Goal: Transaction & Acquisition: Purchase product/service

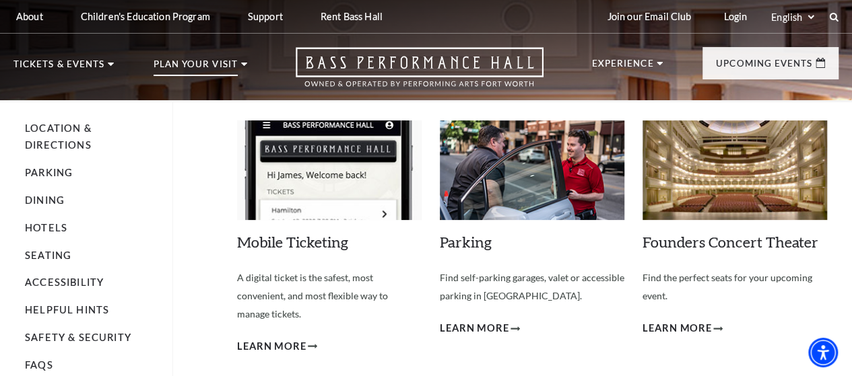
scroll to position [1, 0]
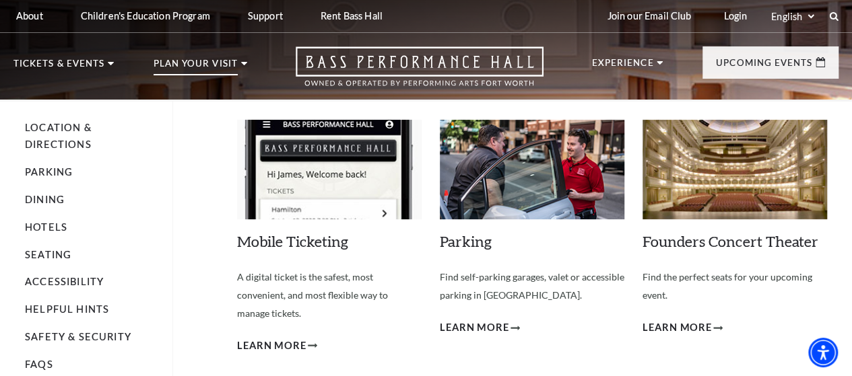
click at [293, 238] on link "Mobile Ticketing" at bounding box center [292, 241] width 111 height 18
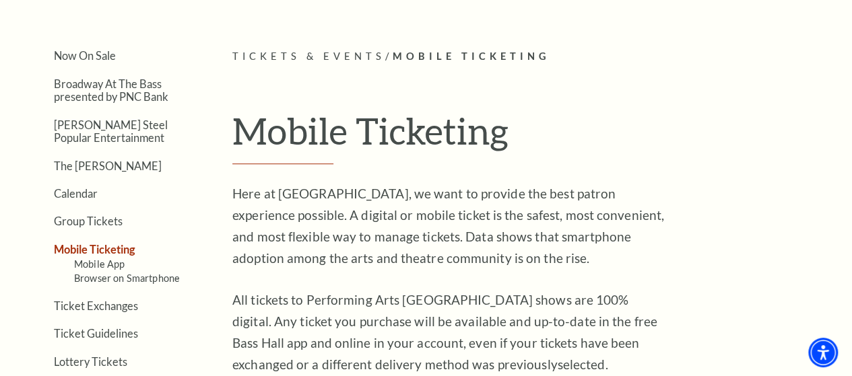
scroll to position [285, 0]
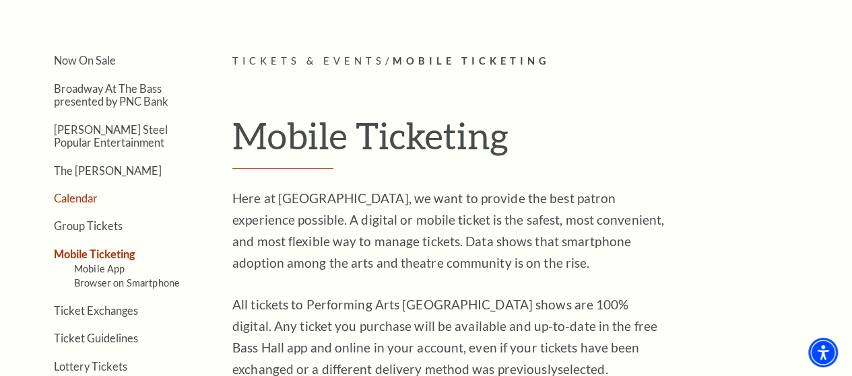
click at [73, 203] on link "Calendar" at bounding box center [76, 198] width 44 height 13
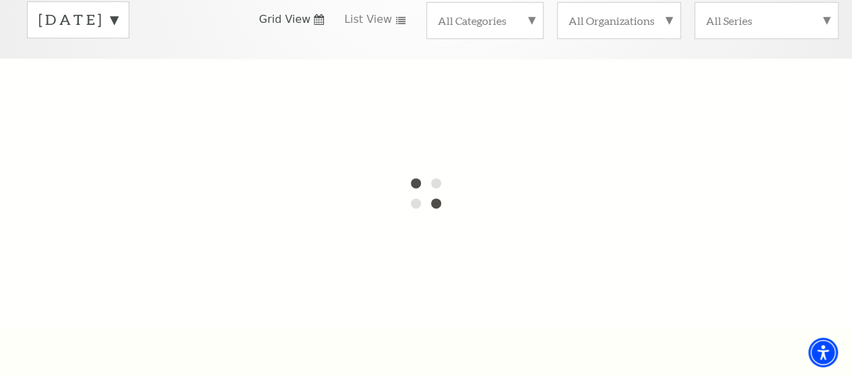
scroll to position [138, 0]
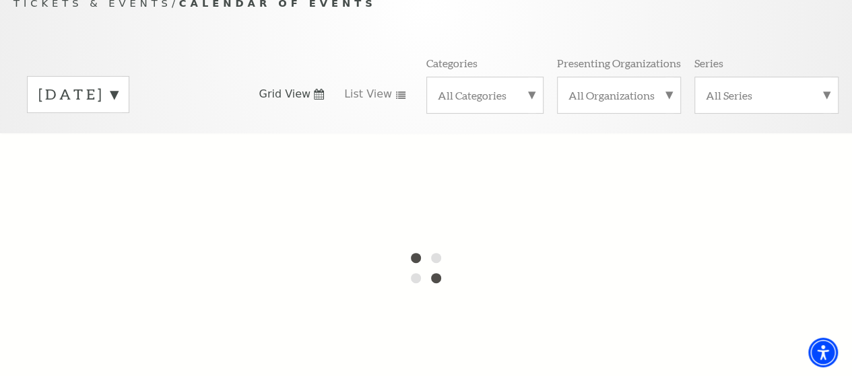
click at [118, 105] on label "September 2025" at bounding box center [77, 94] width 79 height 21
click at [118, 130] on label "October 2025" at bounding box center [77, 122] width 79 height 29
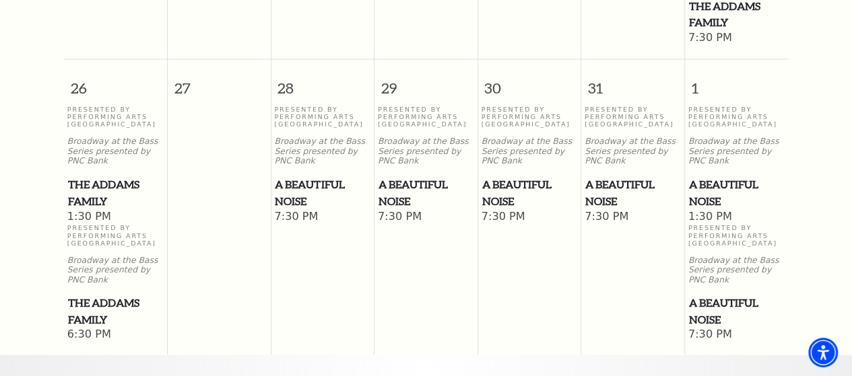
scroll to position [1133, 0]
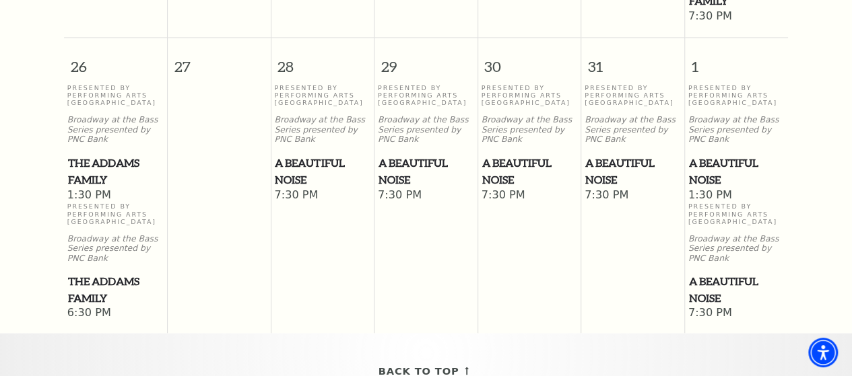
click at [112, 273] on span "The Addams Family" at bounding box center [116, 289] width 96 height 33
click at [88, 273] on span "The Addams Family" at bounding box center [116, 289] width 96 height 33
click at [68, 273] on span "The Addams Family" at bounding box center [116, 289] width 96 height 33
click at [86, 158] on span "The Addams Family" at bounding box center [116, 170] width 96 height 33
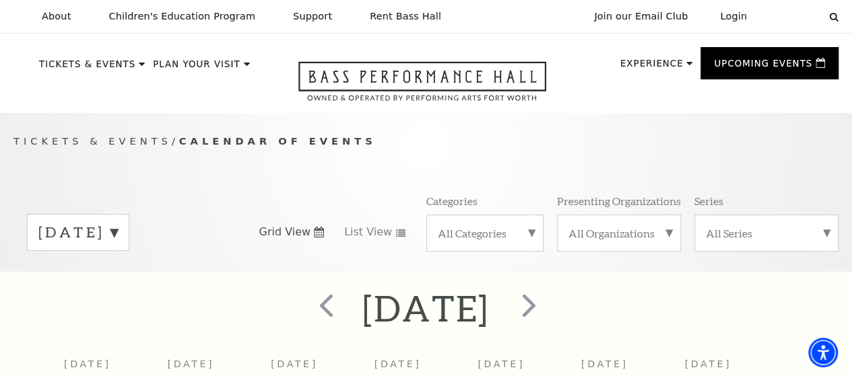
scroll to position [1, 0]
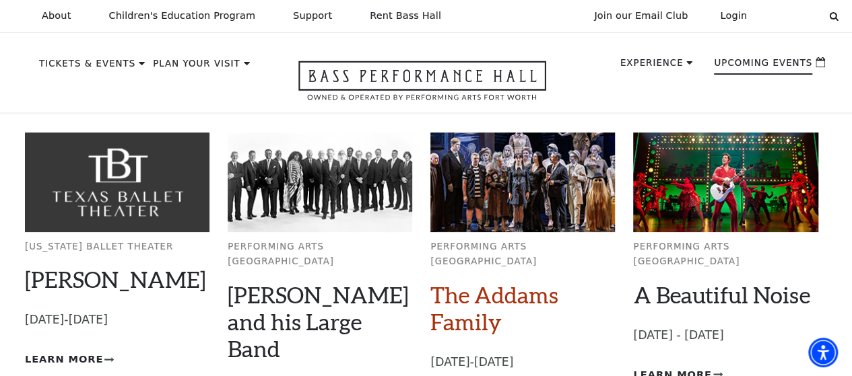
click at [494, 281] on link "The Addams Family" at bounding box center [494, 308] width 128 height 54
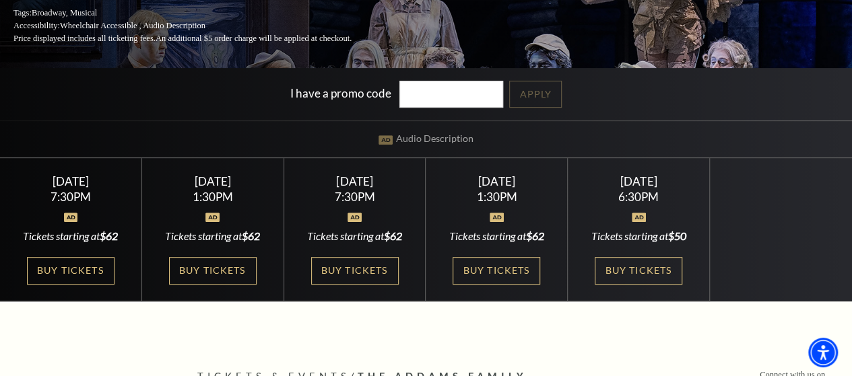
scroll to position [219, 0]
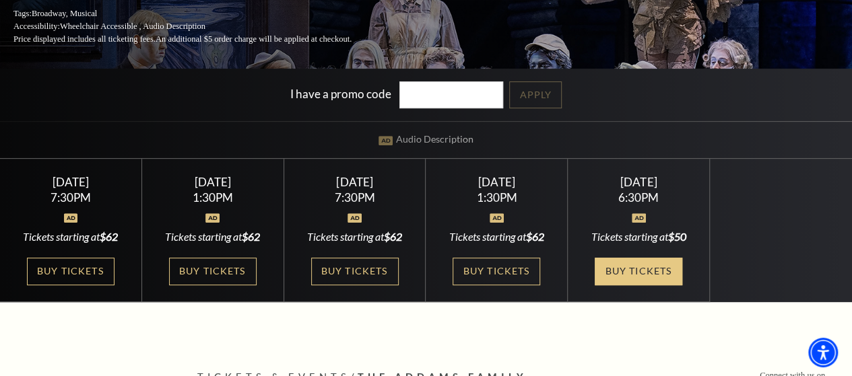
click at [617, 275] on link "Buy Tickets" at bounding box center [639, 272] width 88 height 28
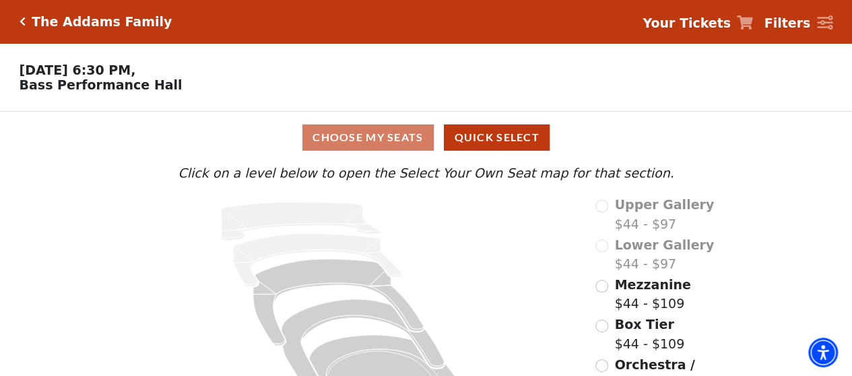
drag, startPoint x: 22, startPoint y: 19, endPoint x: 5, endPoint y: 10, distance: 19.6
click at [22, 20] on icon "Click here to go back to filters" at bounding box center [23, 21] width 6 height 9
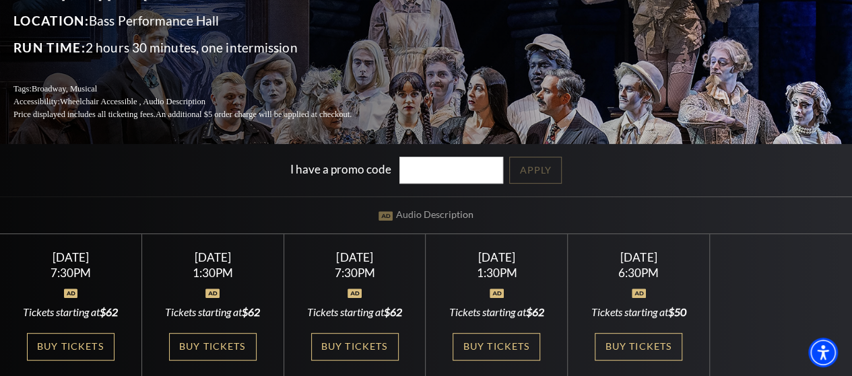
scroll to position [274, 0]
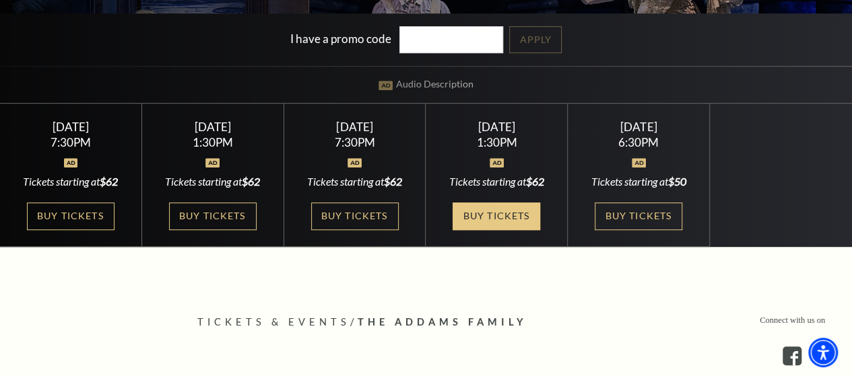
click at [475, 217] on link "Buy Tickets" at bounding box center [497, 217] width 88 height 28
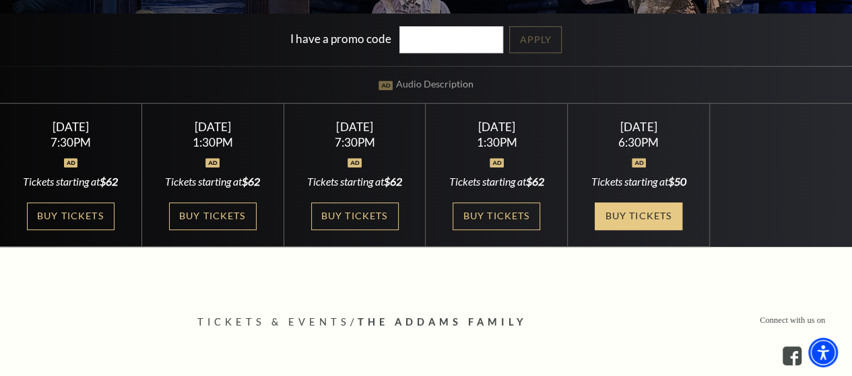
click at [637, 219] on link "Buy Tickets" at bounding box center [639, 217] width 88 height 28
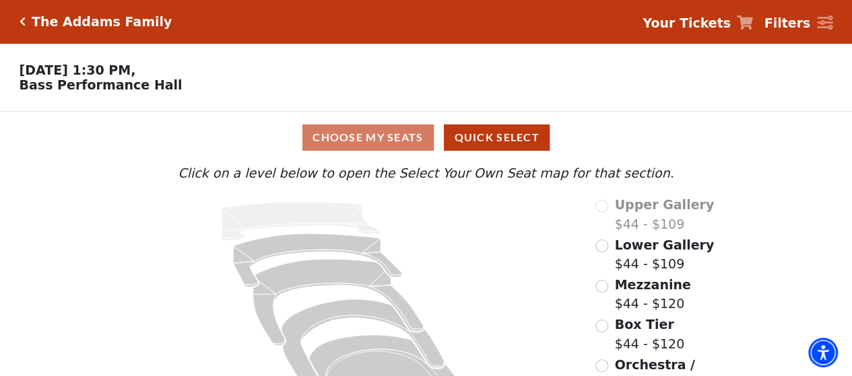
scroll to position [67, 0]
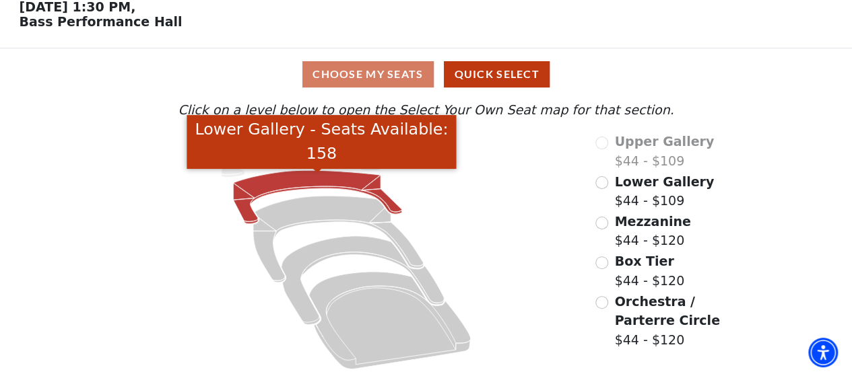
click at [353, 173] on icon "Lower Gallery - Seats Available: 158" at bounding box center [318, 197] width 169 height 54
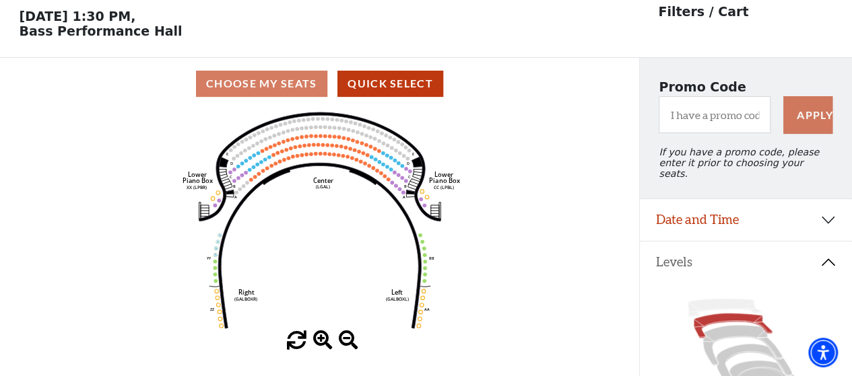
scroll to position [62, 0]
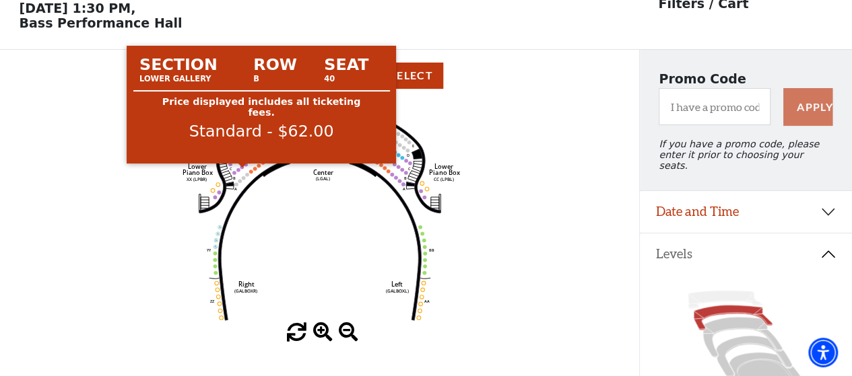
click at [241, 169] on circle at bounding box center [242, 167] width 4 height 4
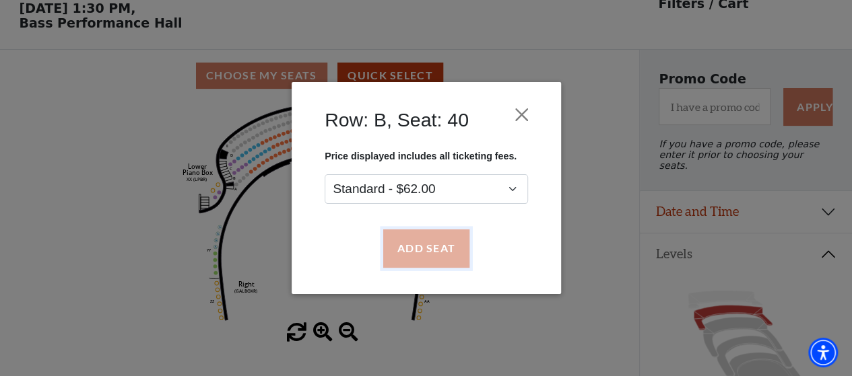
click at [447, 238] on button "Add Seat" at bounding box center [425, 249] width 86 height 38
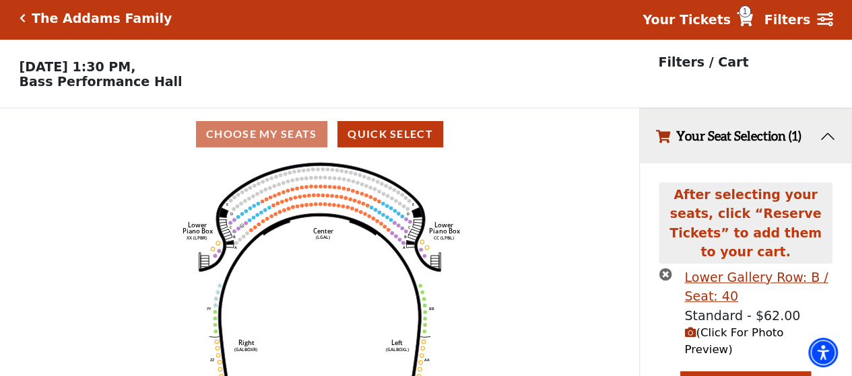
scroll to position [36, 0]
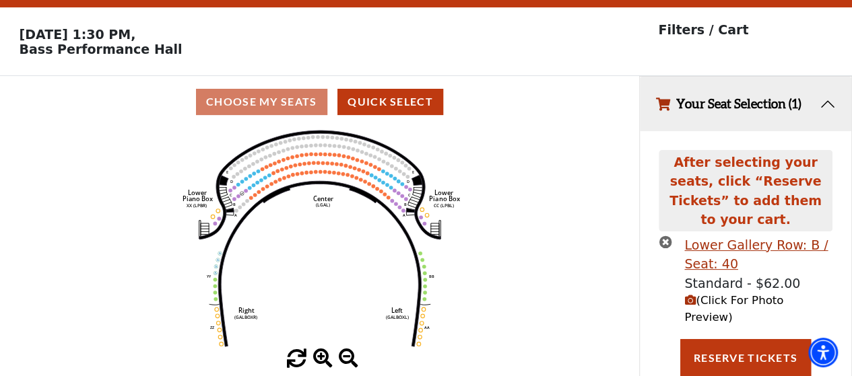
click at [708, 294] on span "(Click For Photo Preview)" at bounding box center [733, 309] width 99 height 30
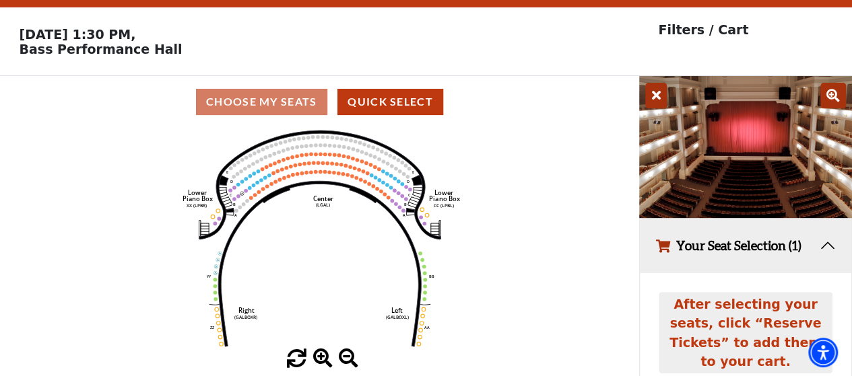
click at [659, 104] on icon at bounding box center [656, 96] width 22 height 26
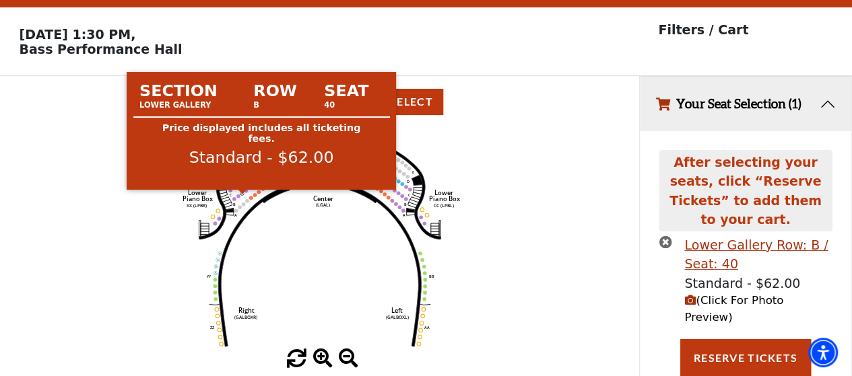
click at [242, 195] on circle at bounding box center [242, 193] width 4 height 4
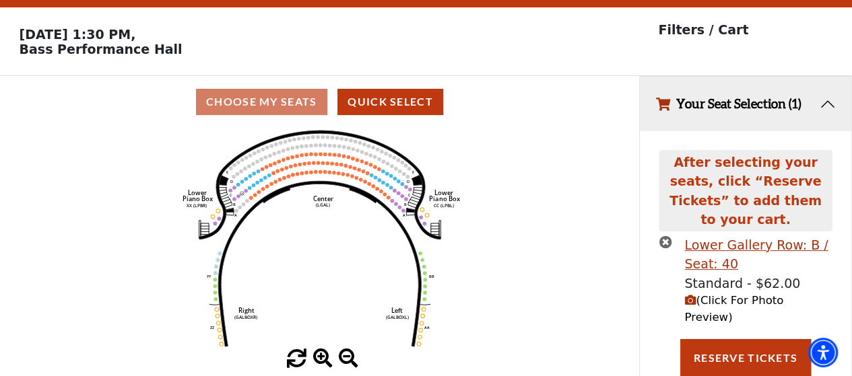
click at [665, 236] on icon "times-circle" at bounding box center [665, 242] width 13 height 13
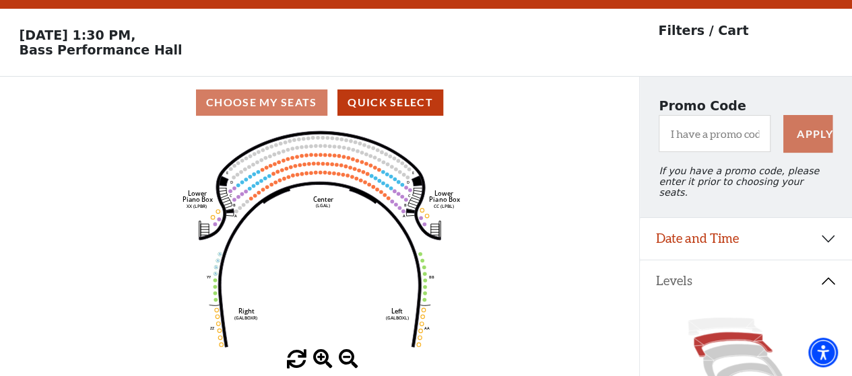
scroll to position [0, 0]
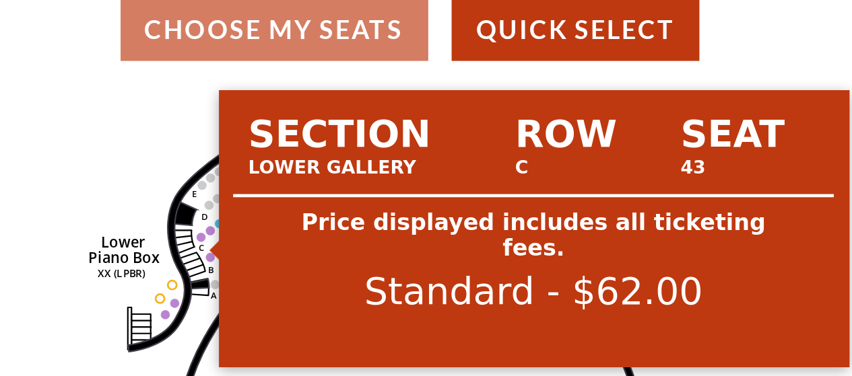
click at [230, 228] on circle at bounding box center [231, 226] width 4 height 4
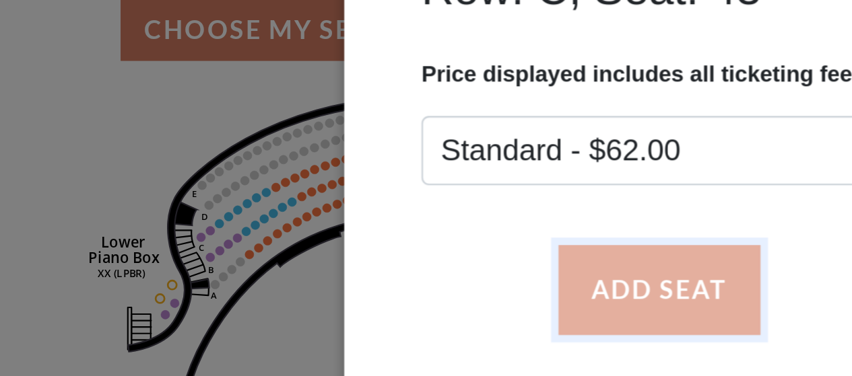
click at [423, 253] on button "Add Seat" at bounding box center [425, 249] width 86 height 38
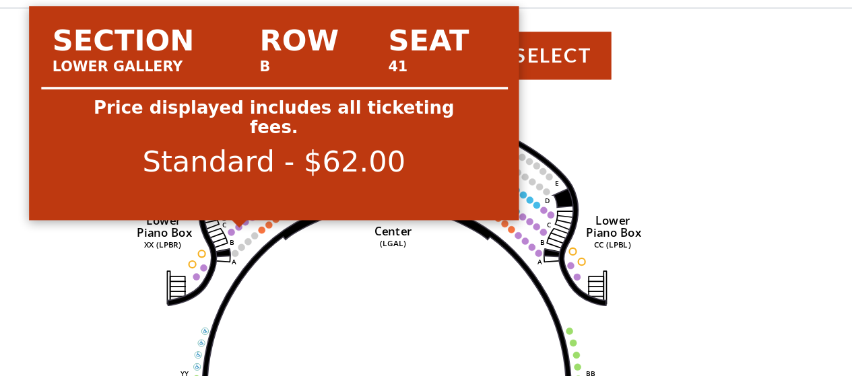
scroll to position [3, 0]
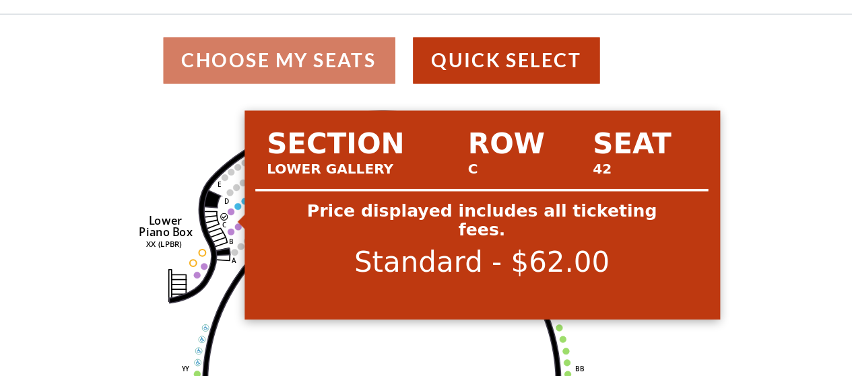
click at [235, 223] on circle at bounding box center [235, 221] width 4 height 4
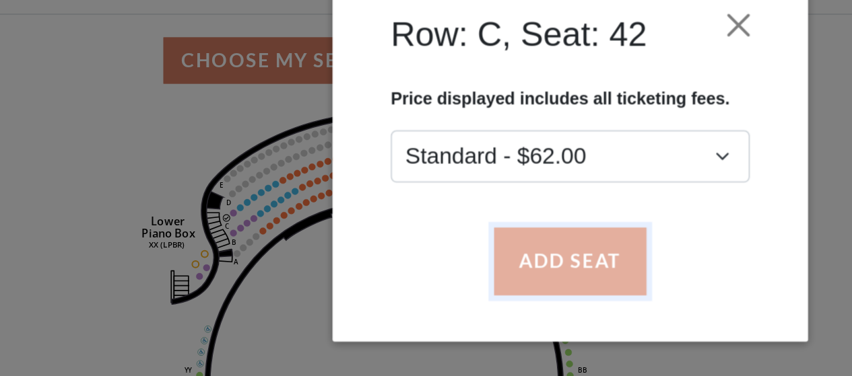
click at [424, 249] on button "Add Seat" at bounding box center [425, 249] width 86 height 38
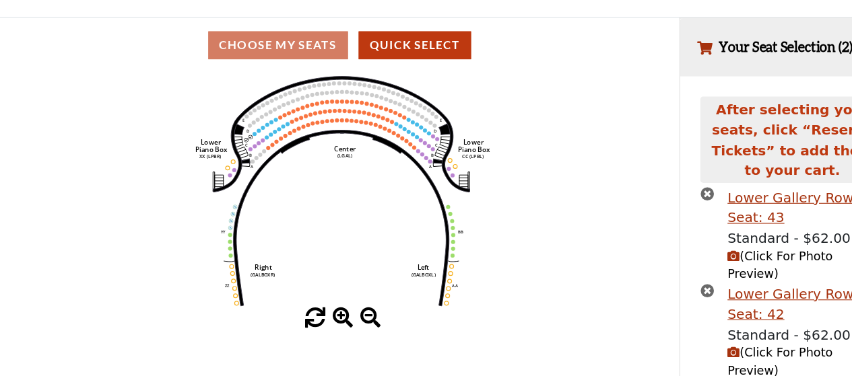
scroll to position [110, 0]
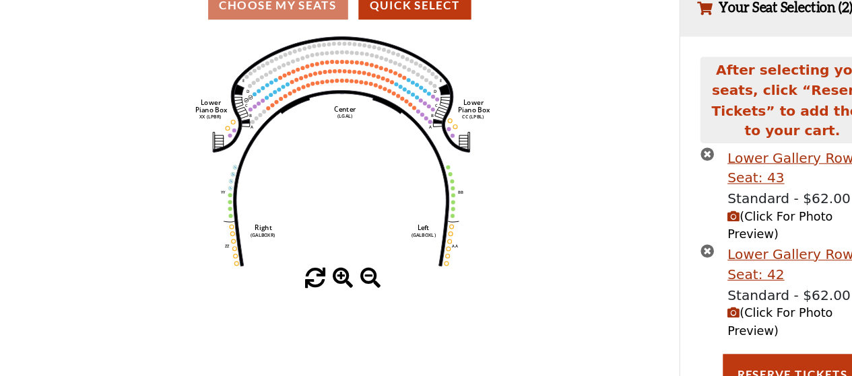
click at [729, 310] on span "(Click For Photo Preview)" at bounding box center [733, 325] width 99 height 30
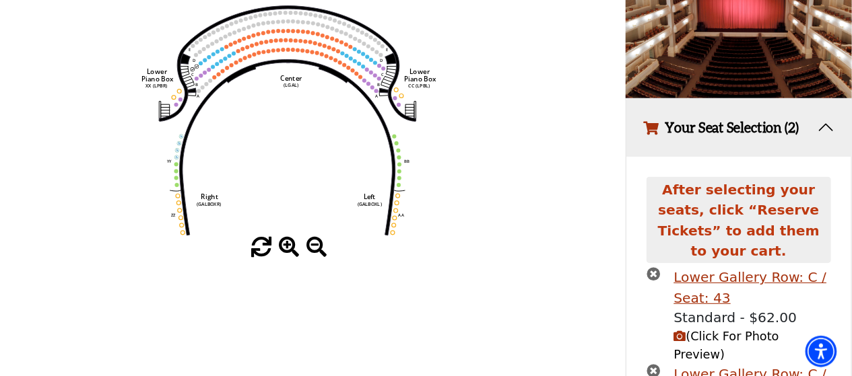
scroll to position [252, 0]
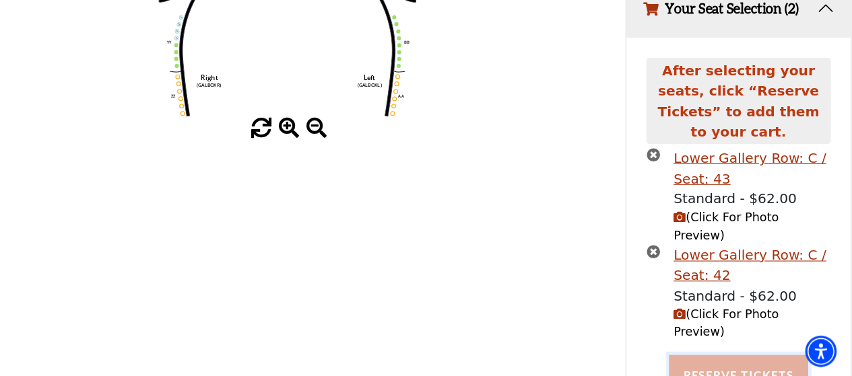
click at [741, 356] on button "Reserve Tickets" at bounding box center [745, 375] width 131 height 38
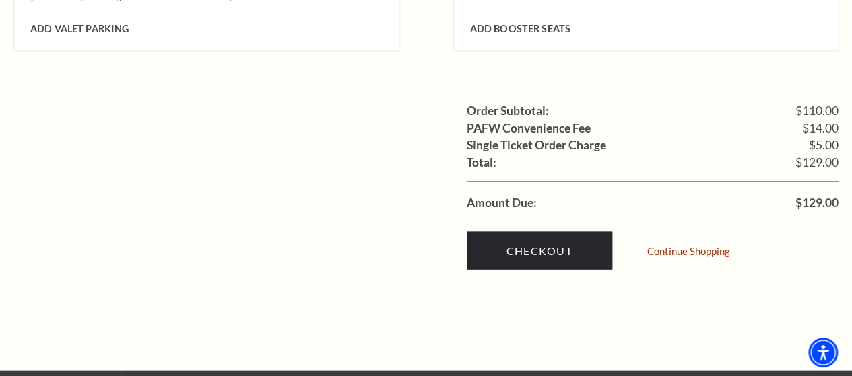
scroll to position [1319, 0]
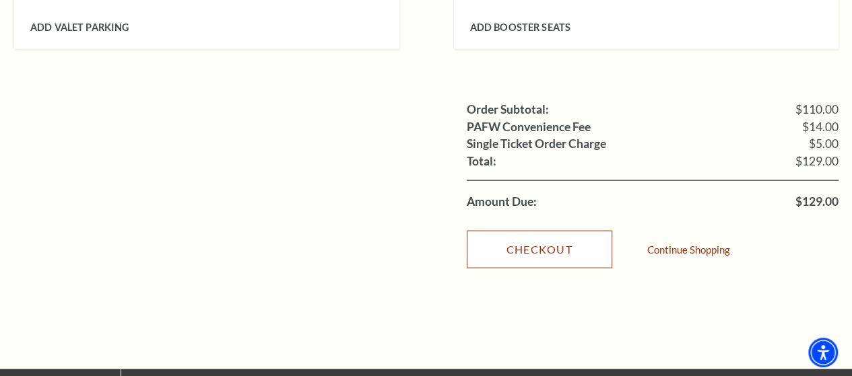
click at [513, 231] on link "Checkout" at bounding box center [539, 250] width 145 height 38
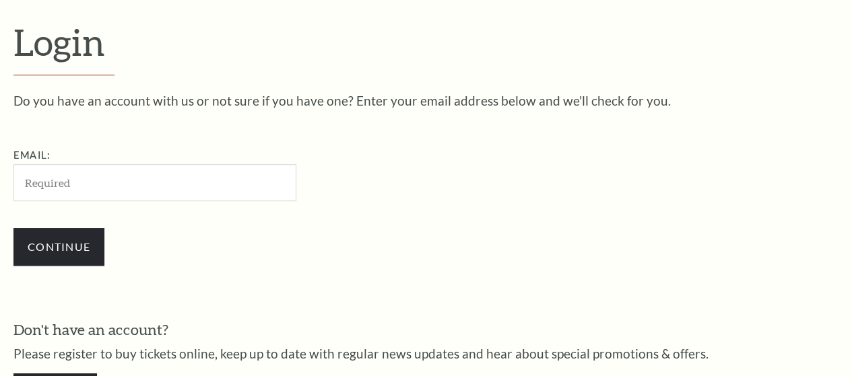
scroll to position [364, 0]
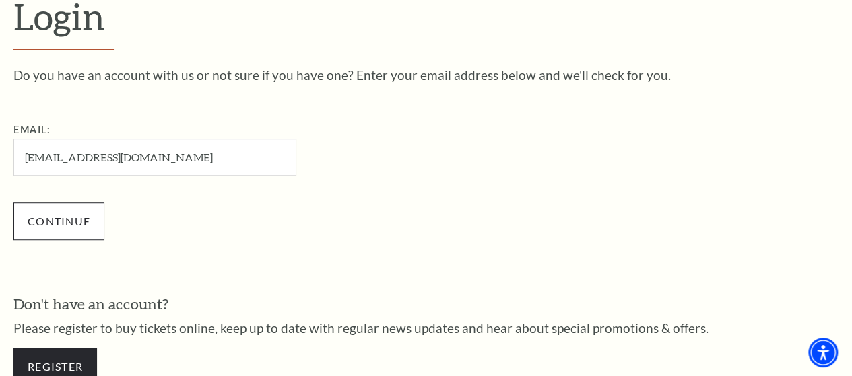
type input "meganross07@gmail.com"
click at [47, 230] on input "Continue" at bounding box center [58, 222] width 91 height 38
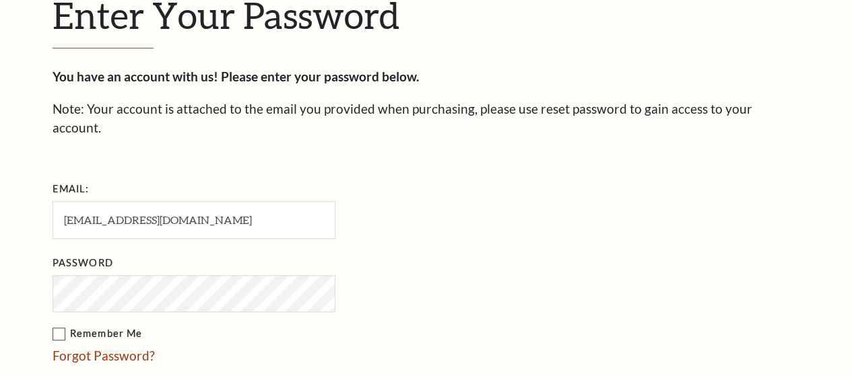
scroll to position [377, 0]
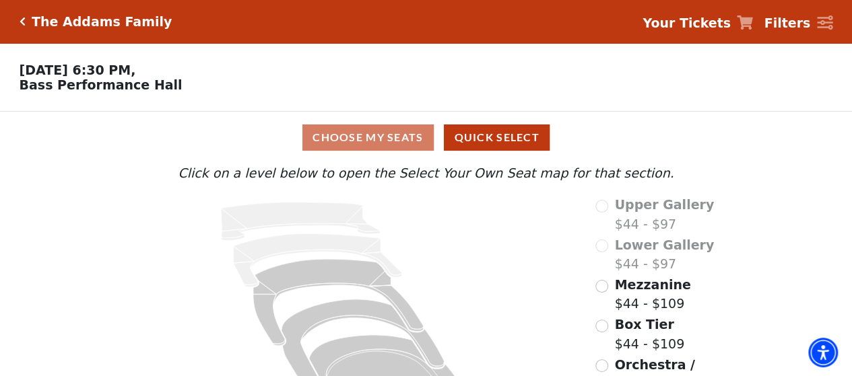
scroll to position [67, 0]
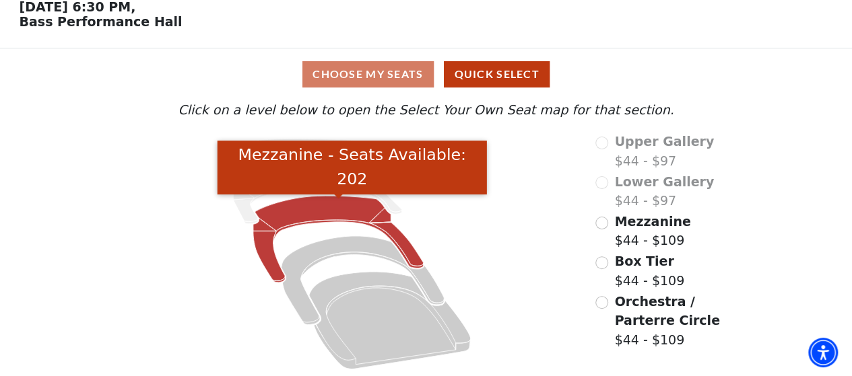
click at [356, 204] on icon "Mezzanine - Seats Available: 202" at bounding box center [338, 239] width 170 height 87
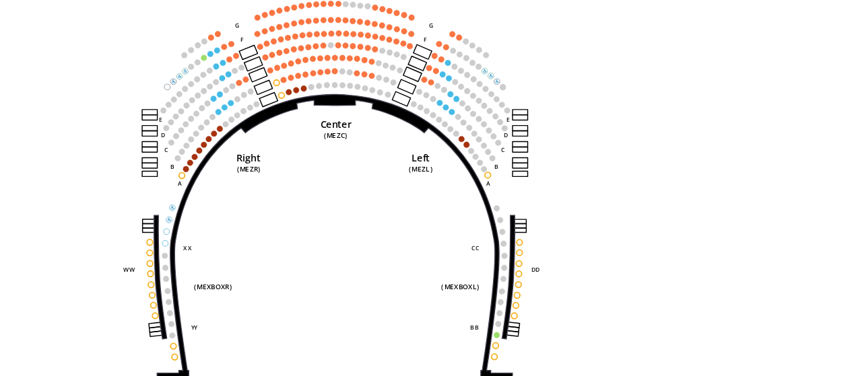
scroll to position [62, 0]
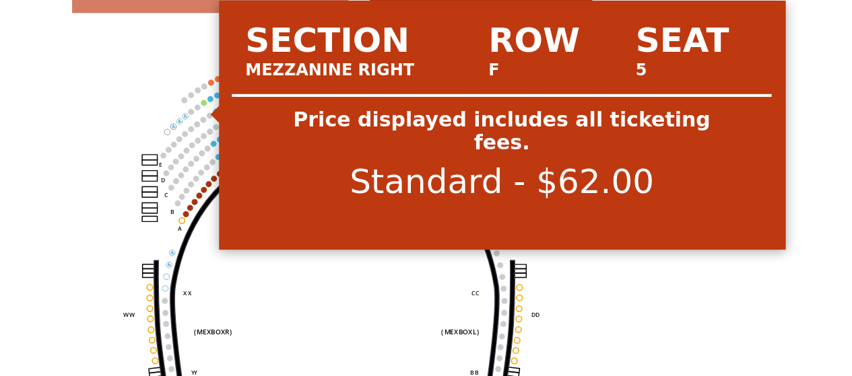
click at [259, 133] on circle at bounding box center [258, 131] width 3 height 3
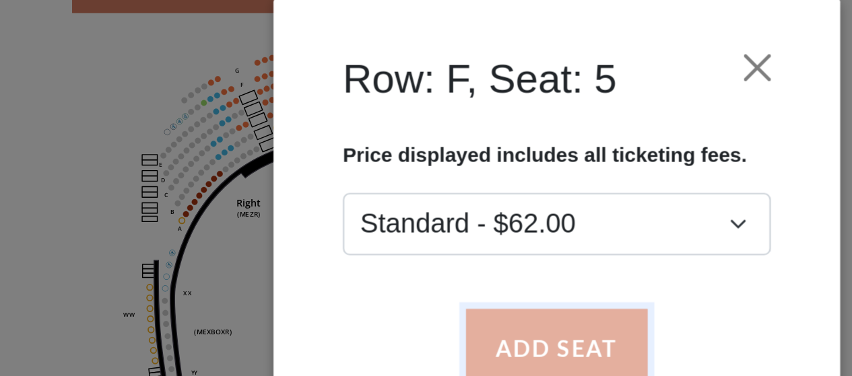
click at [412, 238] on button "Add Seat" at bounding box center [425, 249] width 86 height 38
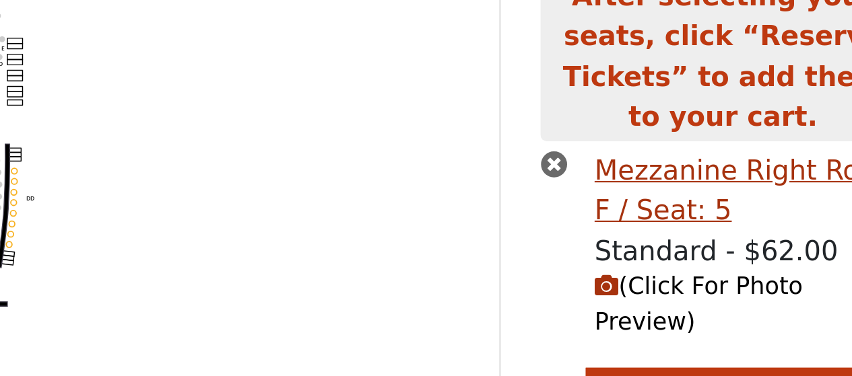
scroll to position [36, 0]
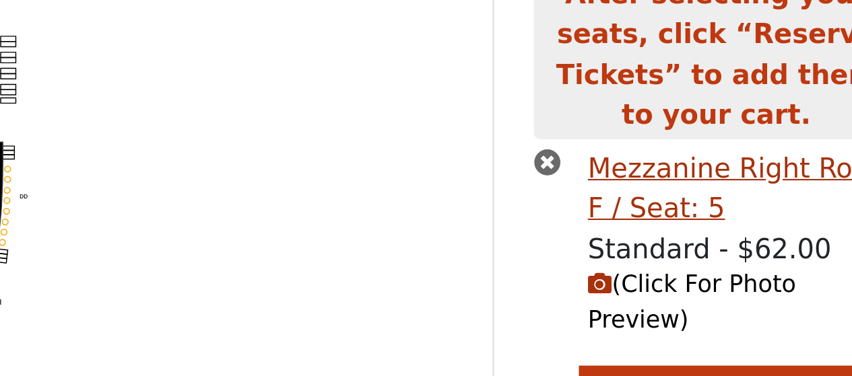
click at [731, 294] on span "(Click For Photo Preview)" at bounding box center [733, 309] width 99 height 30
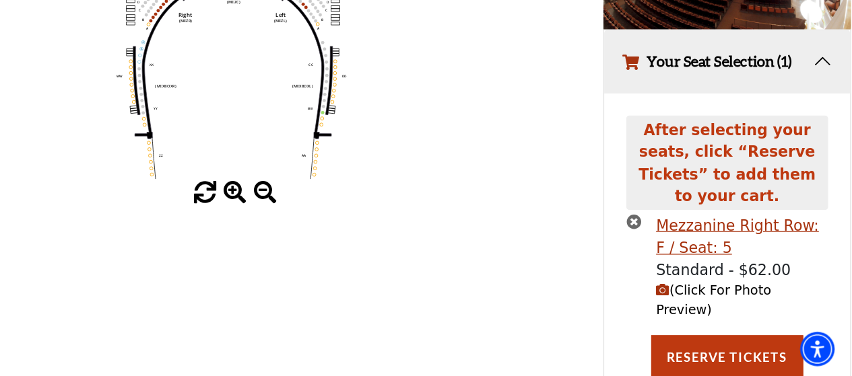
scroll to position [175, 0]
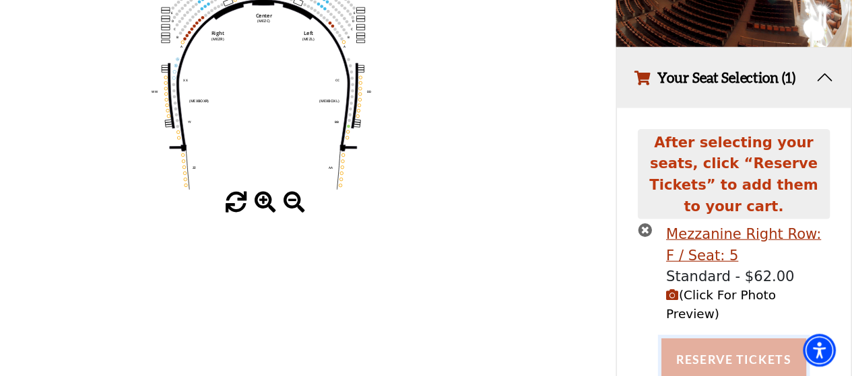
click at [710, 342] on button "Reserve Tickets" at bounding box center [745, 361] width 131 height 38
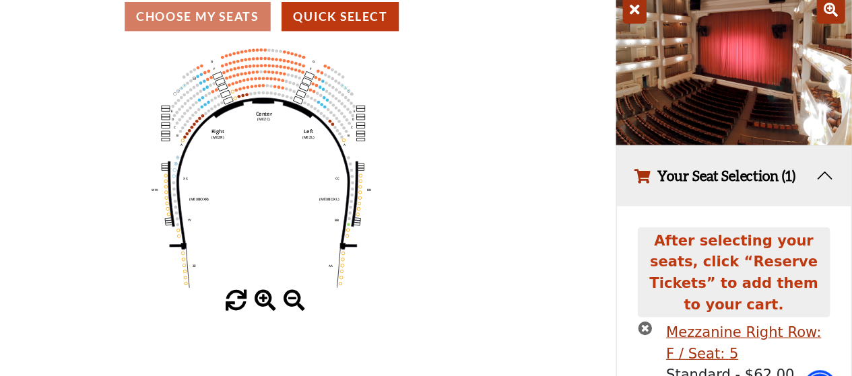
scroll to position [119, 0]
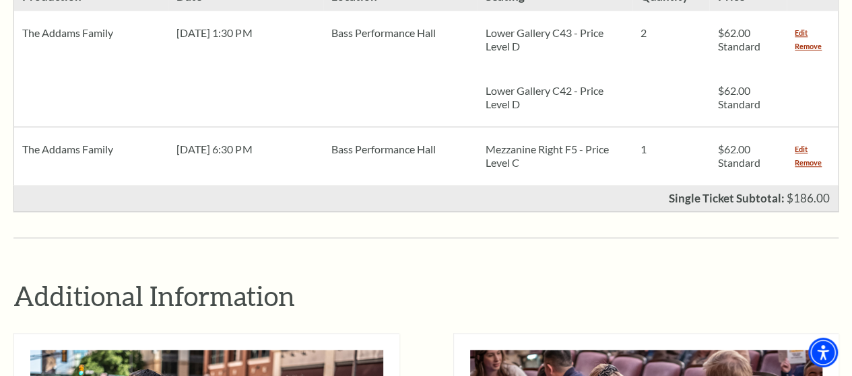
scroll to position [628, 0]
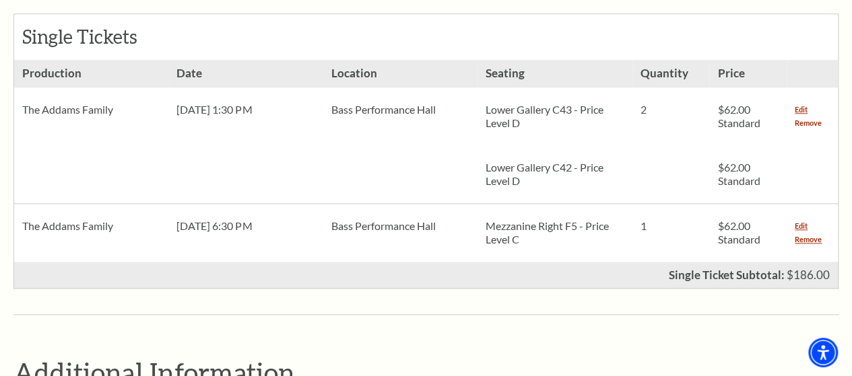
click at [796, 116] on link "Remove" at bounding box center [808, 122] width 27 height 13
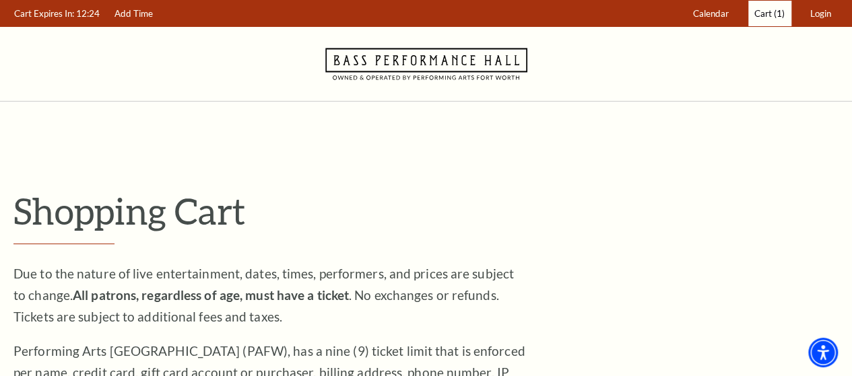
click at [766, 14] on span "Cart" at bounding box center [763, 13] width 18 height 11
click at [128, 19] on link "Add Time" at bounding box center [133, 14] width 51 height 26
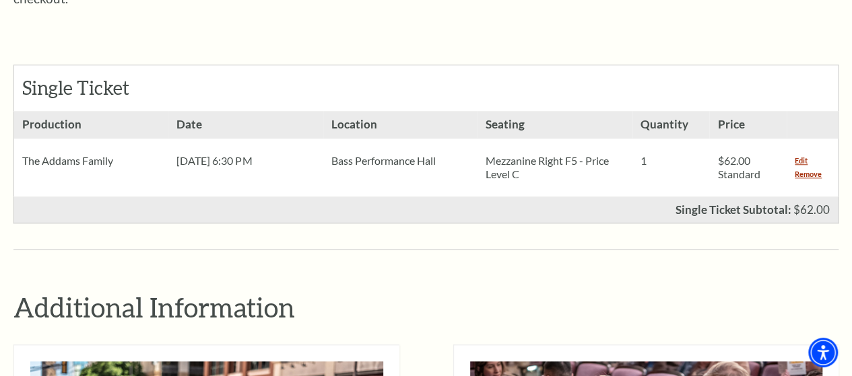
scroll to position [546, 0]
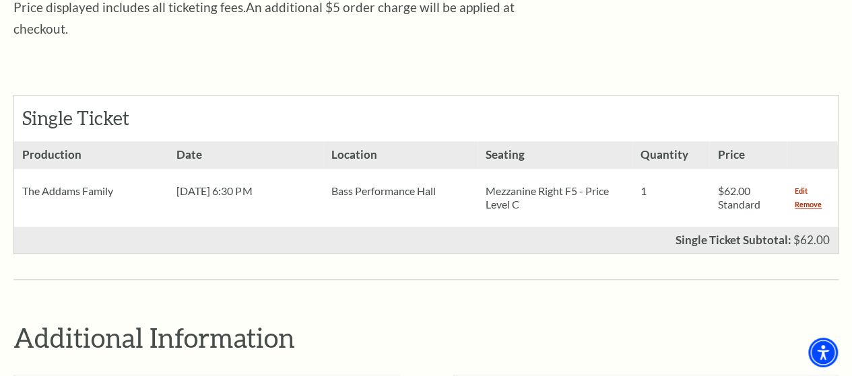
click at [804, 185] on link "Edit" at bounding box center [801, 191] width 13 height 13
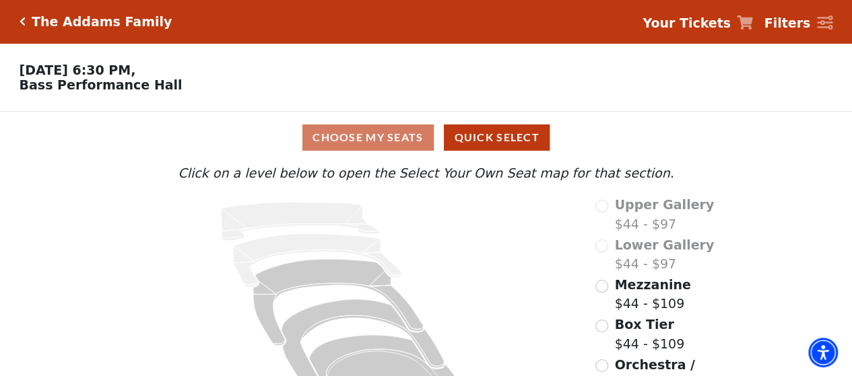
scroll to position [67, 0]
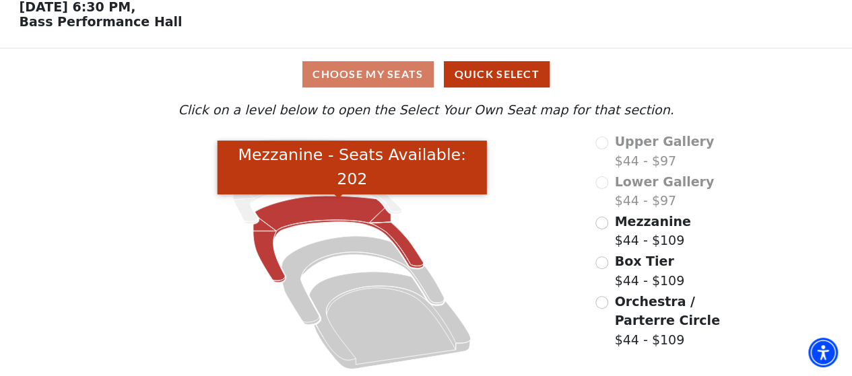
click at [331, 213] on icon "Mezzanine - Seats Available: 202" at bounding box center [338, 239] width 170 height 87
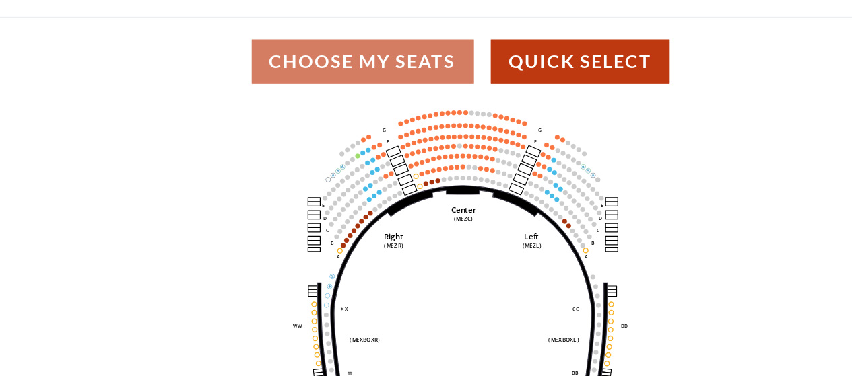
scroll to position [62, 0]
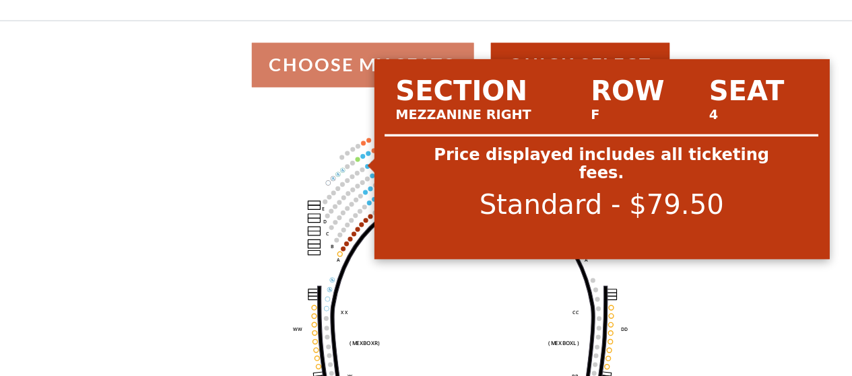
click at [261, 131] on circle at bounding box center [262, 129] width 3 height 3
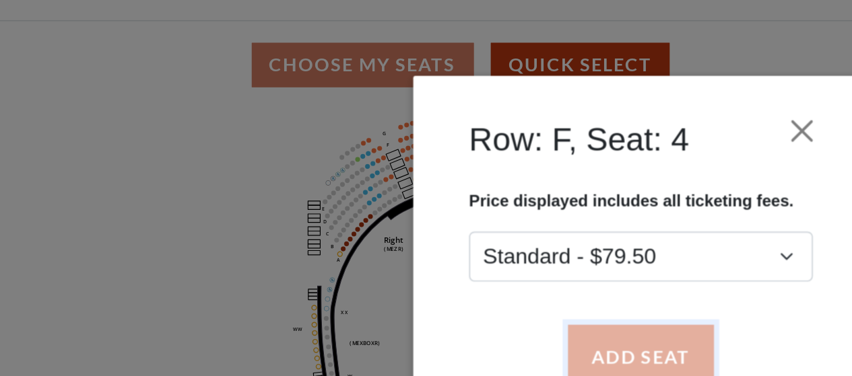
click at [442, 254] on button "Add Seat" at bounding box center [425, 249] width 86 height 38
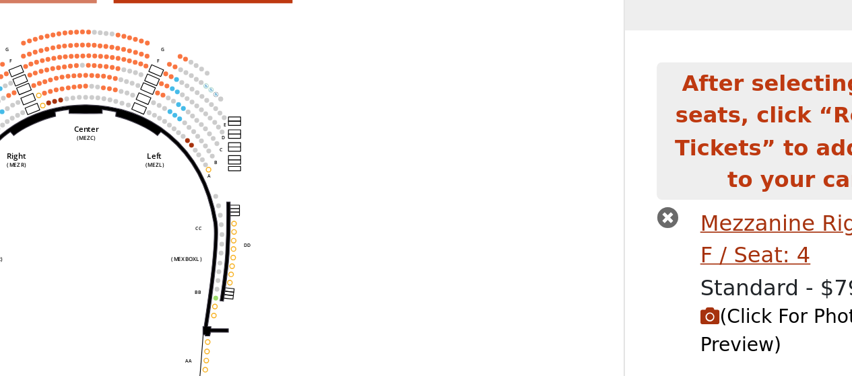
scroll to position [36, 0]
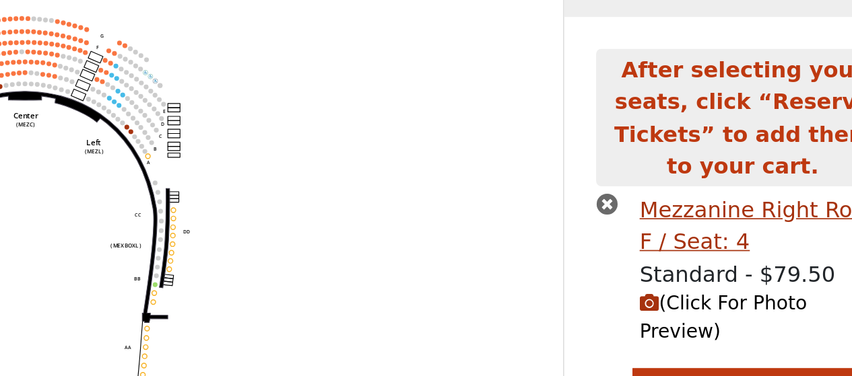
click at [732, 294] on span "(Click For Photo Preview)" at bounding box center [733, 309] width 99 height 30
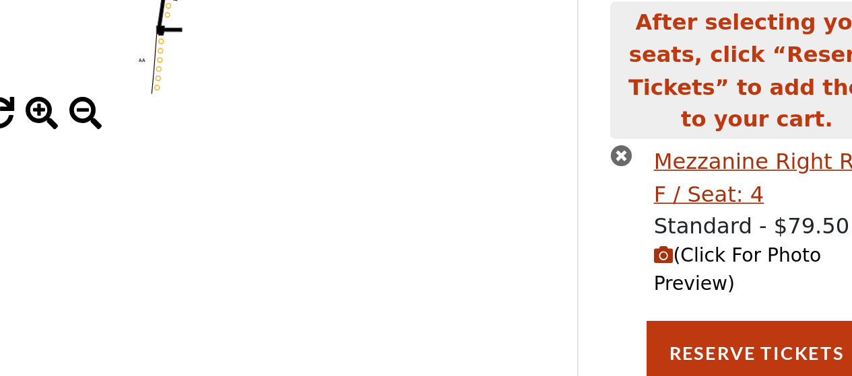
scroll to position [175, 0]
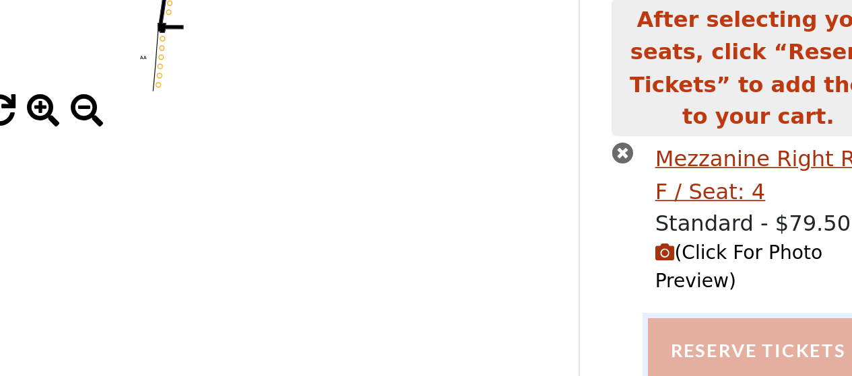
click at [704, 342] on button "Reserve Tickets" at bounding box center [745, 361] width 131 height 38
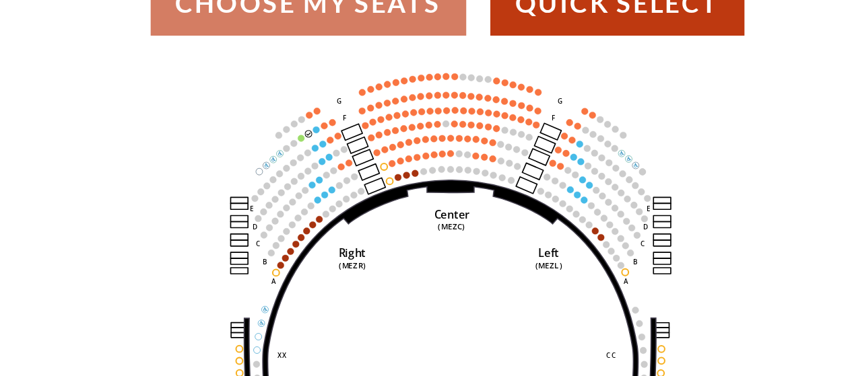
scroll to position [85, 0]
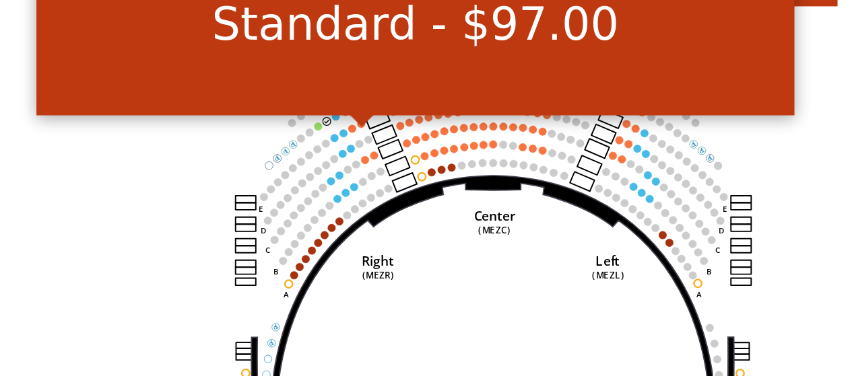
click at [274, 109] on circle at bounding box center [274, 107] width 3 height 3
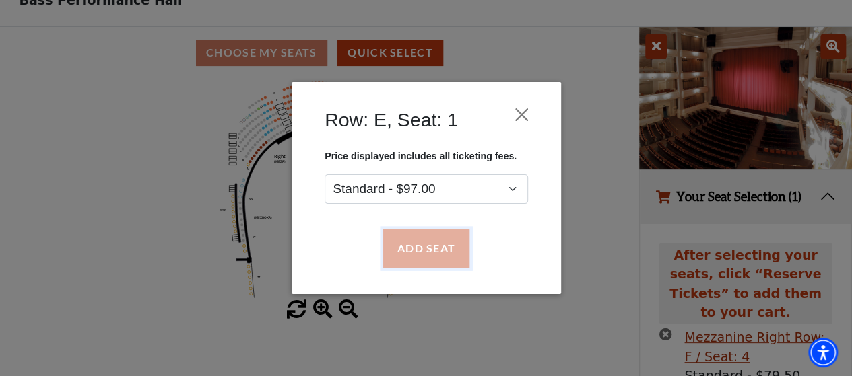
click at [440, 242] on button "Add Seat" at bounding box center [425, 249] width 86 height 38
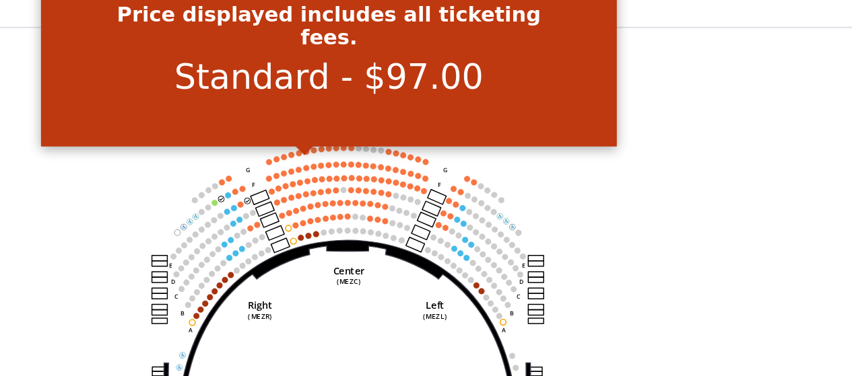
scroll to position [14, 0]
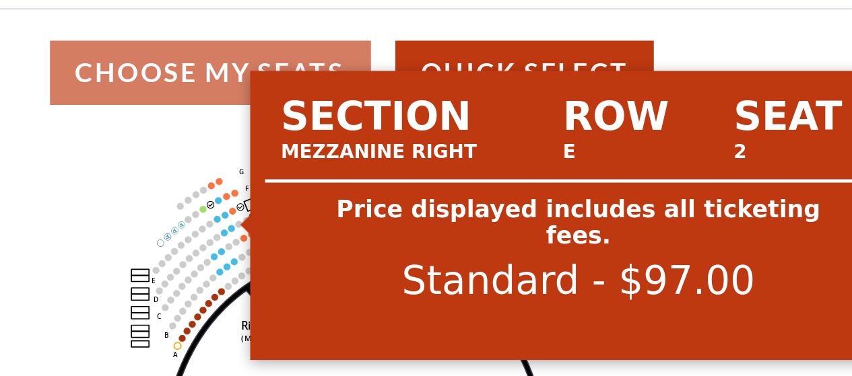
click at [271, 181] on circle at bounding box center [270, 179] width 3 height 3
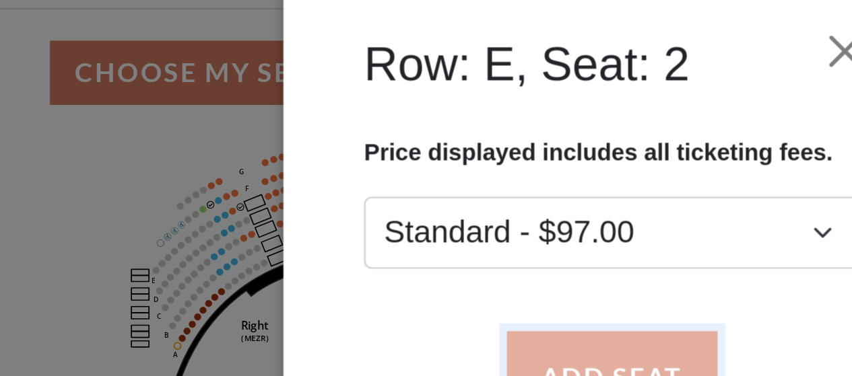
click at [405, 234] on button "Add Seat" at bounding box center [425, 249] width 86 height 38
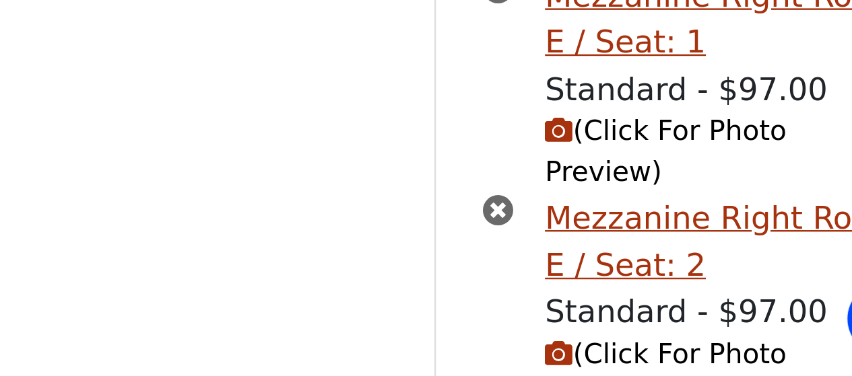
scroll to position [292, 0]
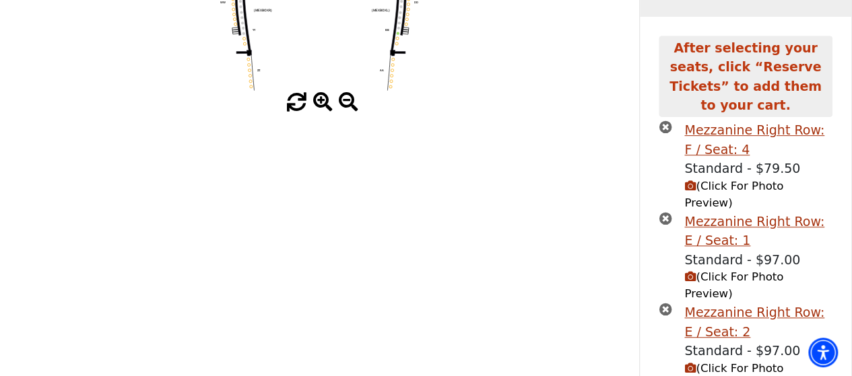
click at [663, 121] on icon "times-circle" at bounding box center [665, 127] width 13 height 13
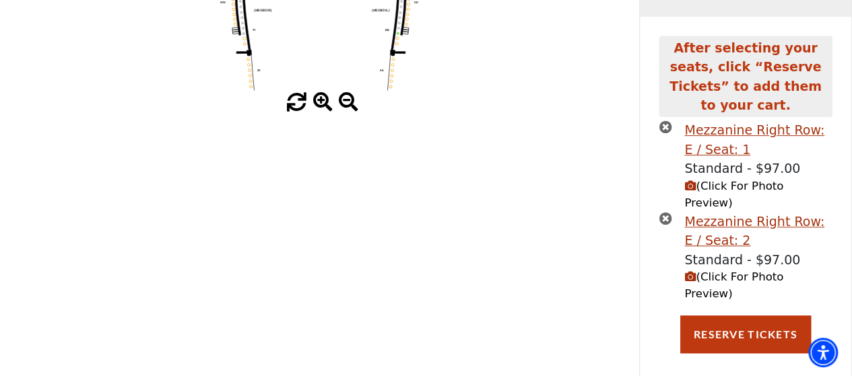
scroll to position [252, 0]
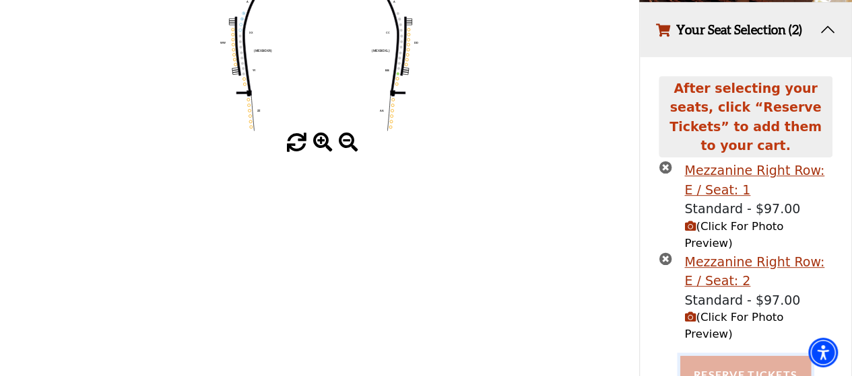
click at [722, 356] on button "Reserve Tickets" at bounding box center [745, 375] width 131 height 38
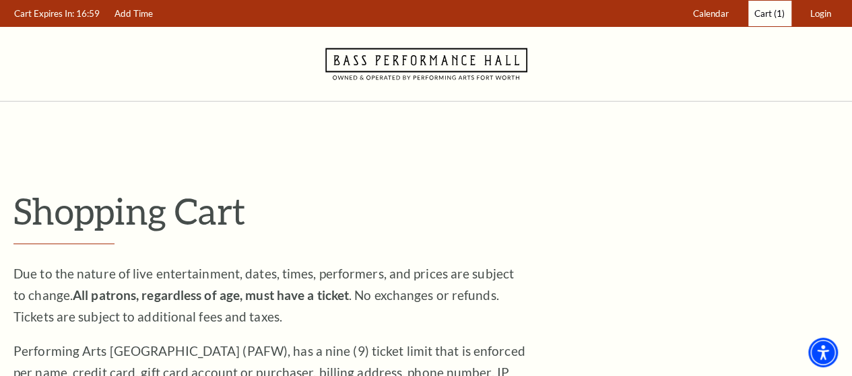
click at [772, 9] on span "Cart" at bounding box center [763, 13] width 18 height 11
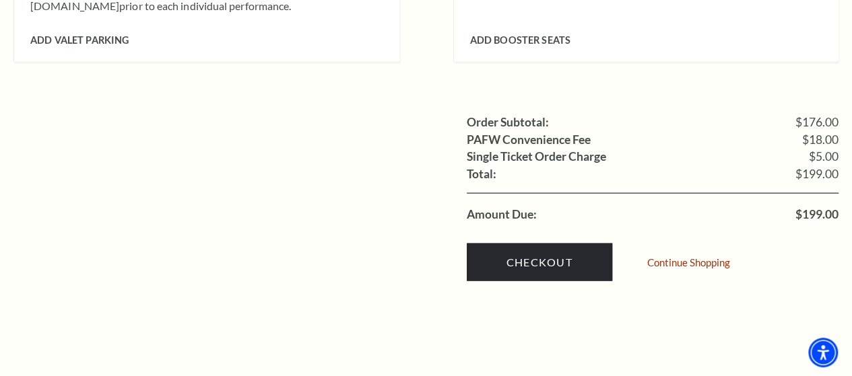
scroll to position [1334, 0]
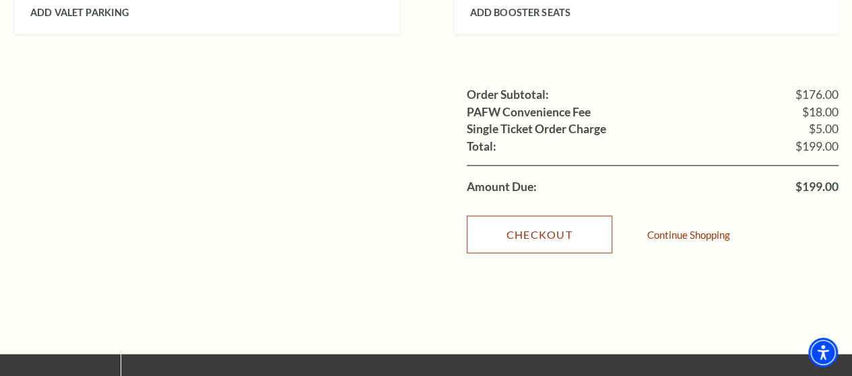
click at [526, 220] on link "Checkout" at bounding box center [539, 235] width 145 height 38
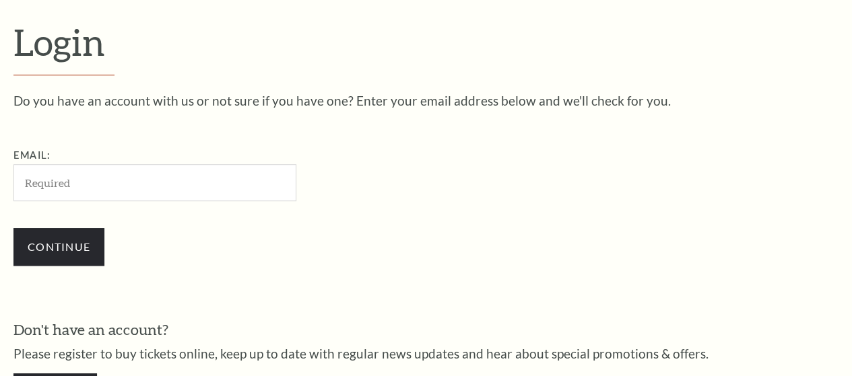
scroll to position [364, 0]
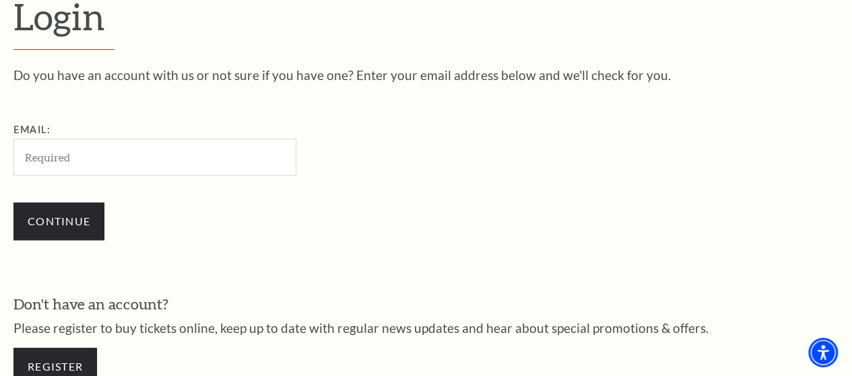
click at [209, 174] on input "Email:" at bounding box center [154, 157] width 283 height 37
type input "[EMAIL_ADDRESS][DOMAIN_NAME]"
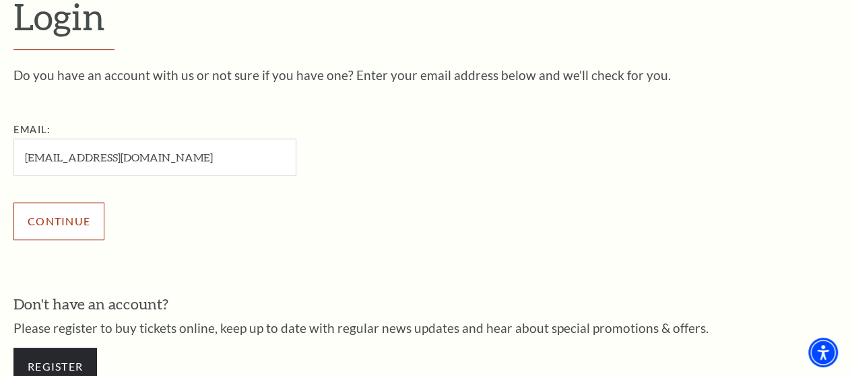
click at [70, 227] on input "Continue" at bounding box center [58, 222] width 91 height 38
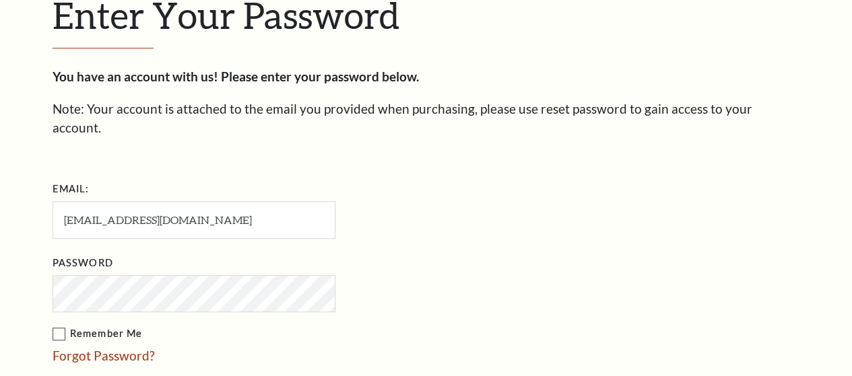
scroll to position [377, 0]
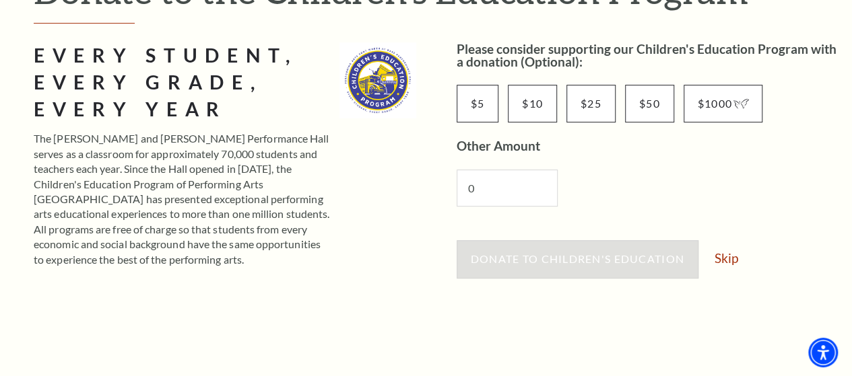
scroll to position [207, 0]
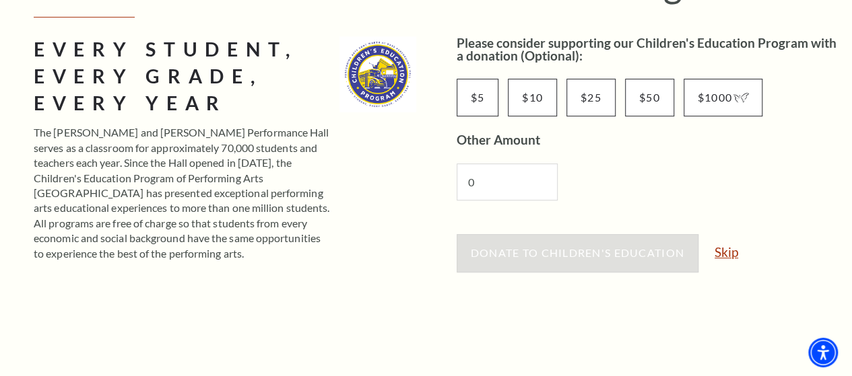
click at [728, 254] on link "Skip" at bounding box center [726, 252] width 24 height 13
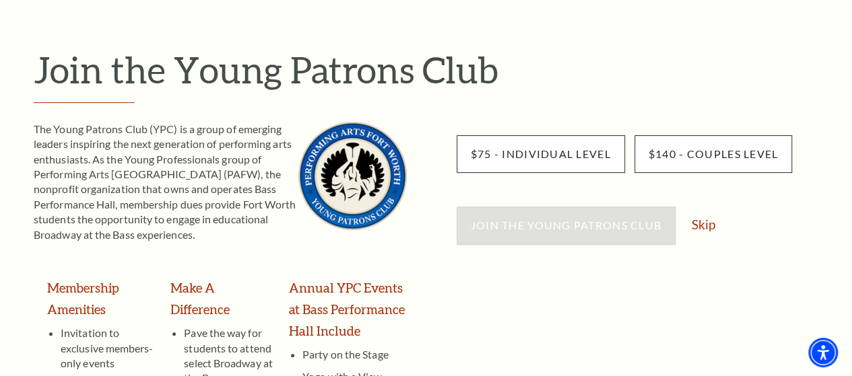
scroll to position [127, 0]
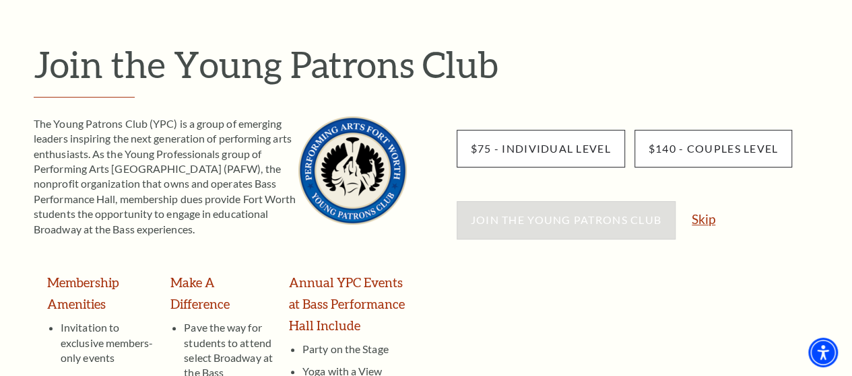
click at [706, 213] on link "Skip" at bounding box center [704, 219] width 24 height 13
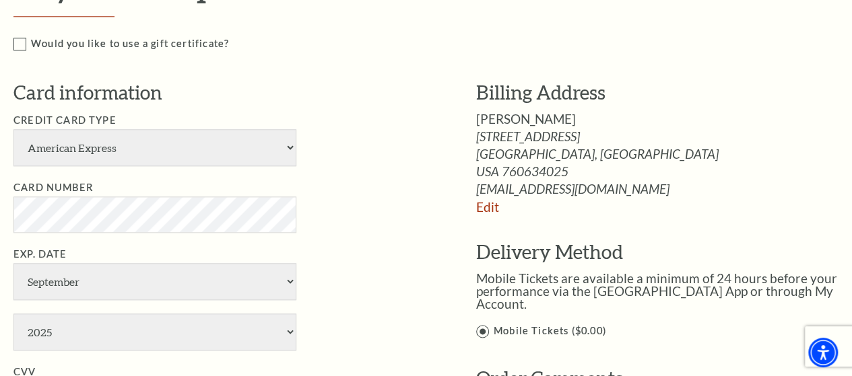
scroll to position [667, 0]
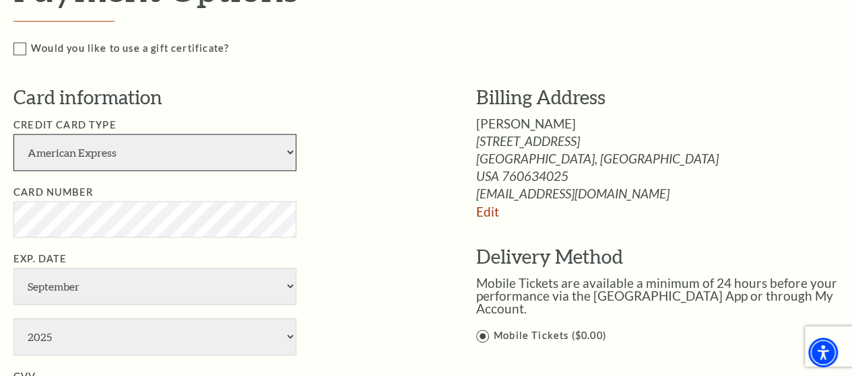
click at [276, 150] on select "American Express Visa Master Card Discover" at bounding box center [154, 152] width 283 height 37
click at [351, 191] on li "Card Number" at bounding box center [224, 211] width 422 height 53
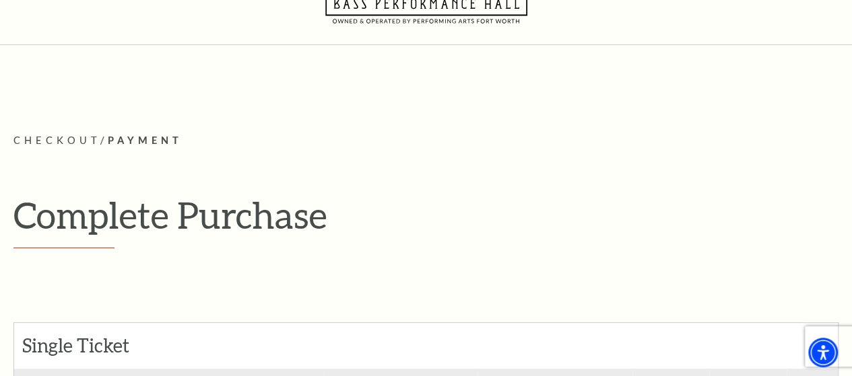
scroll to position [0, 0]
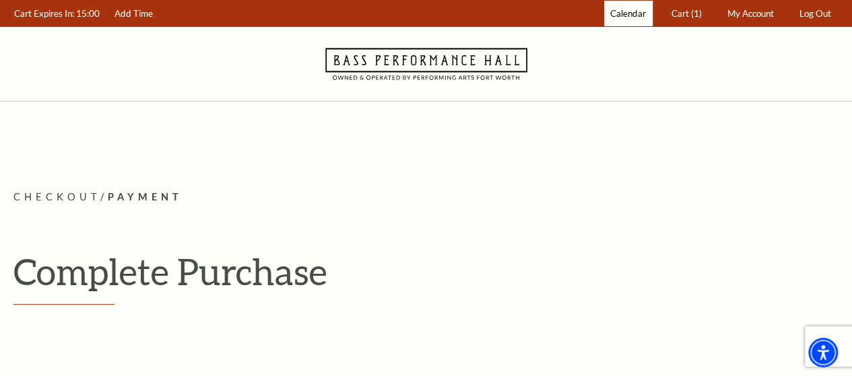
click at [628, 12] on span "Calendar" at bounding box center [628, 13] width 36 height 11
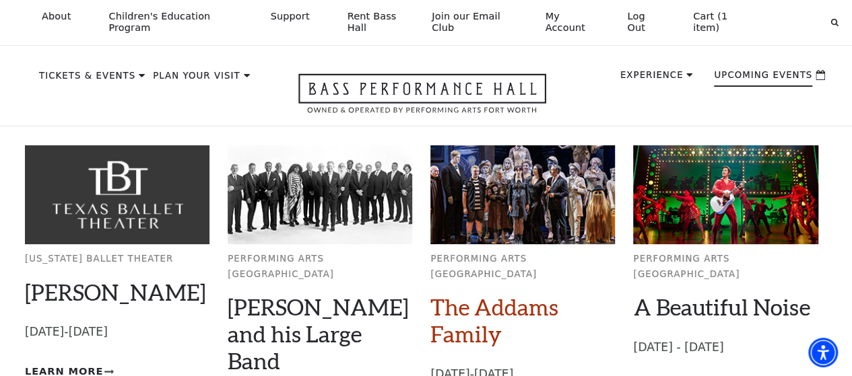
click at [477, 303] on link "The Addams Family" at bounding box center [494, 321] width 128 height 54
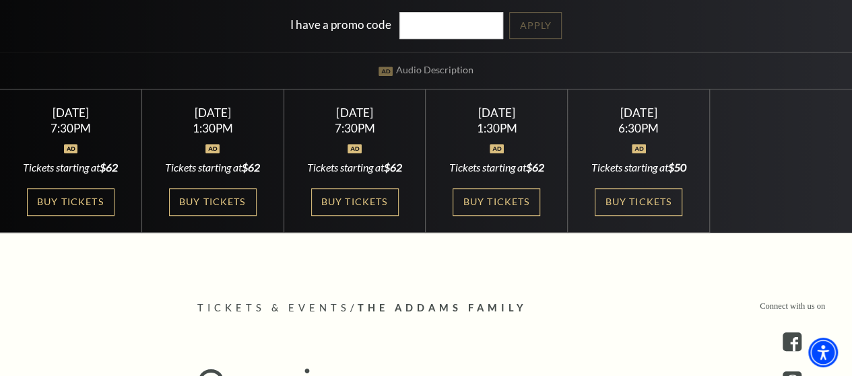
scroll to position [273, 0]
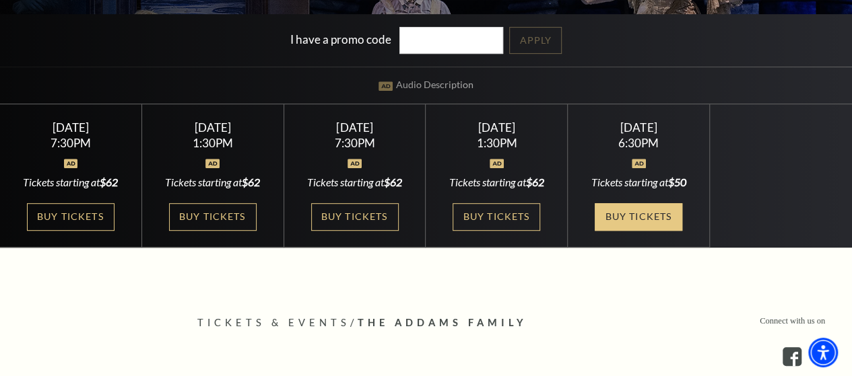
click at [619, 220] on link "Buy Tickets" at bounding box center [639, 217] width 88 height 28
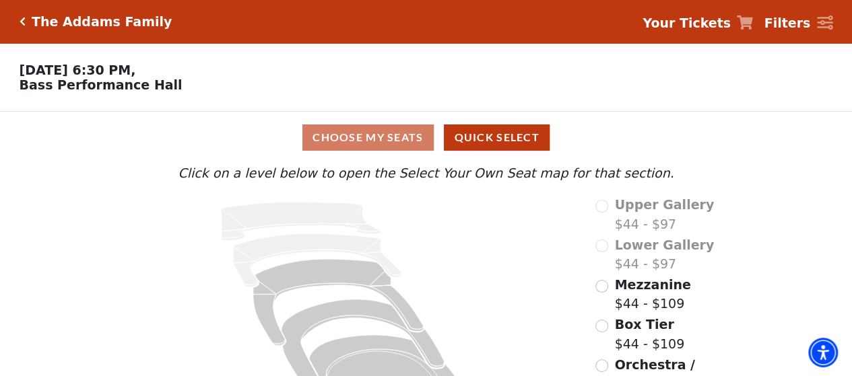
click at [74, 26] on h5 "The Addams Family" at bounding box center [102, 21] width 140 height 15
click at [22, 22] on icon "Click here to go back to filters" at bounding box center [23, 21] width 6 height 9
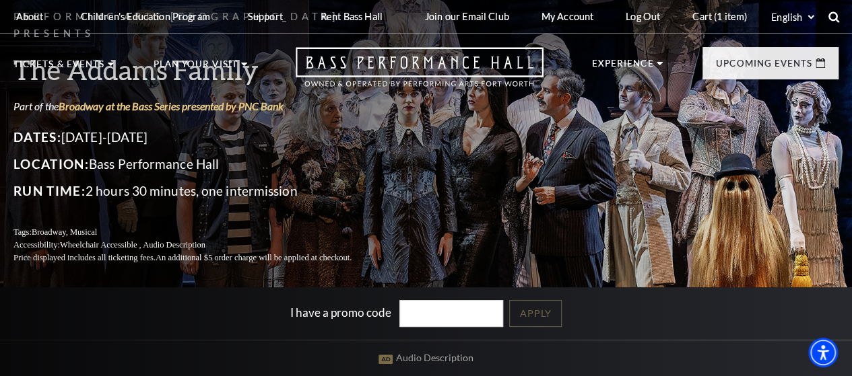
click at [829, 14] on use at bounding box center [833, 16] width 11 height 11
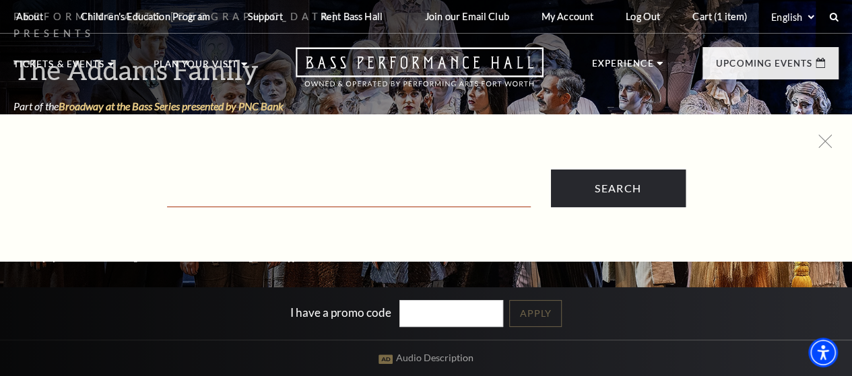
drag, startPoint x: 372, startPoint y: 185, endPoint x: 378, endPoint y: 138, distance: 47.4
click at [372, 185] on input "Text field" at bounding box center [349, 194] width 364 height 28
type input "pay pal"
click at [551, 170] on input "Search" at bounding box center [618, 189] width 135 height 38
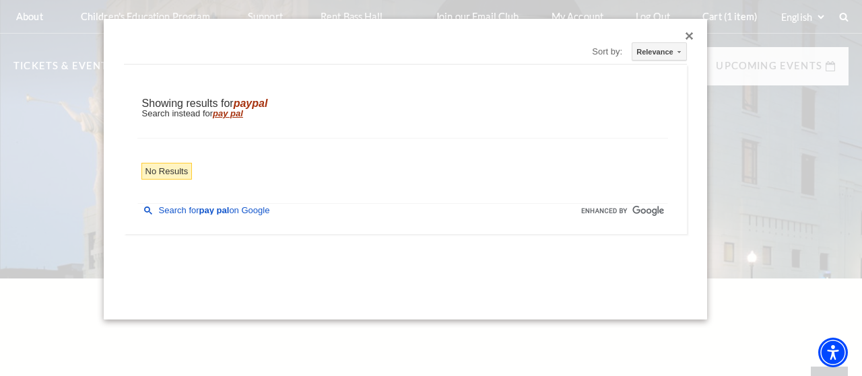
click at [236, 116] on icon "pay pal" at bounding box center [228, 113] width 30 height 10
